Goal: Communication & Community: Ask a question

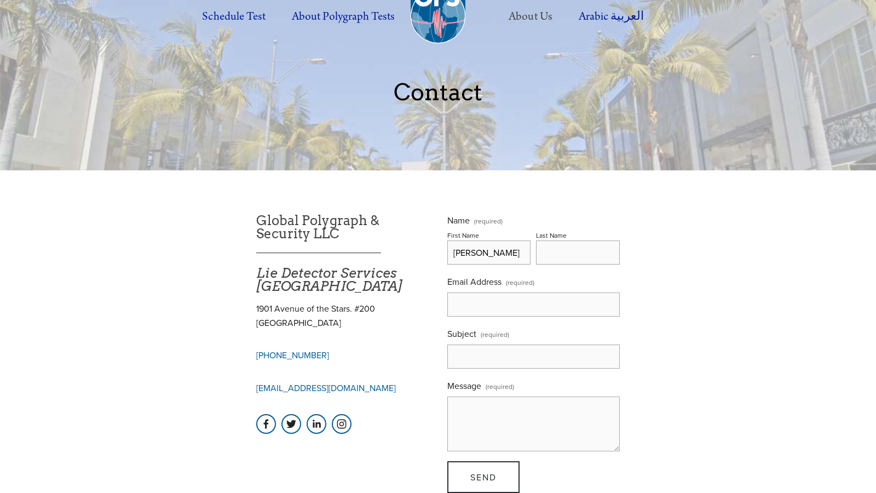
scroll to position [0, 3]
type input "Zachary Hernandez"
type input "z.hernandez@trustedsupportteam.com"
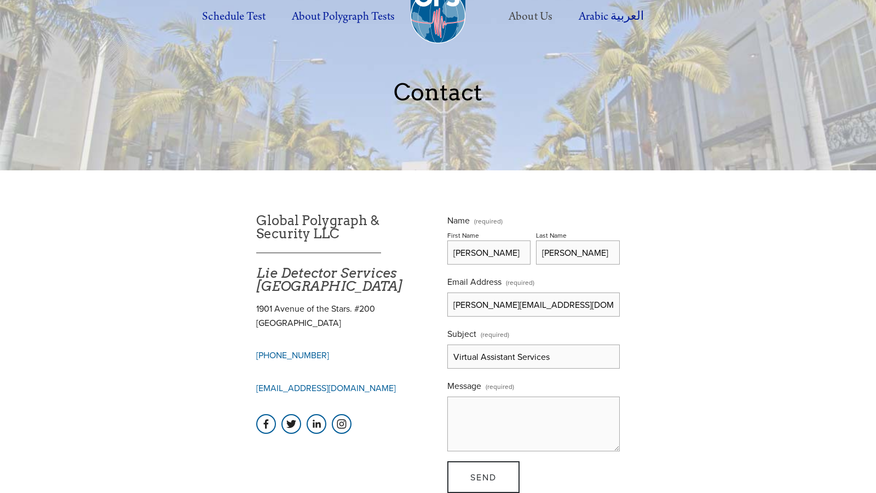
type input "Virtual Assistant Services"
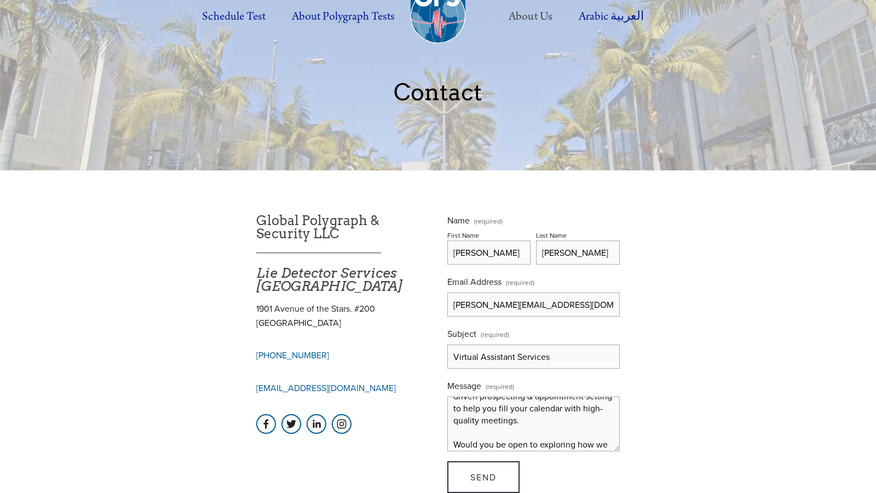
type textarea "Hi there, I tried emailing you, but it bounced for some reason... so I’m reachi…"
click at [483, 477] on span "Send" at bounding box center [484, 477] width 26 height 12
